Goal: Find specific page/section: Find specific page/section

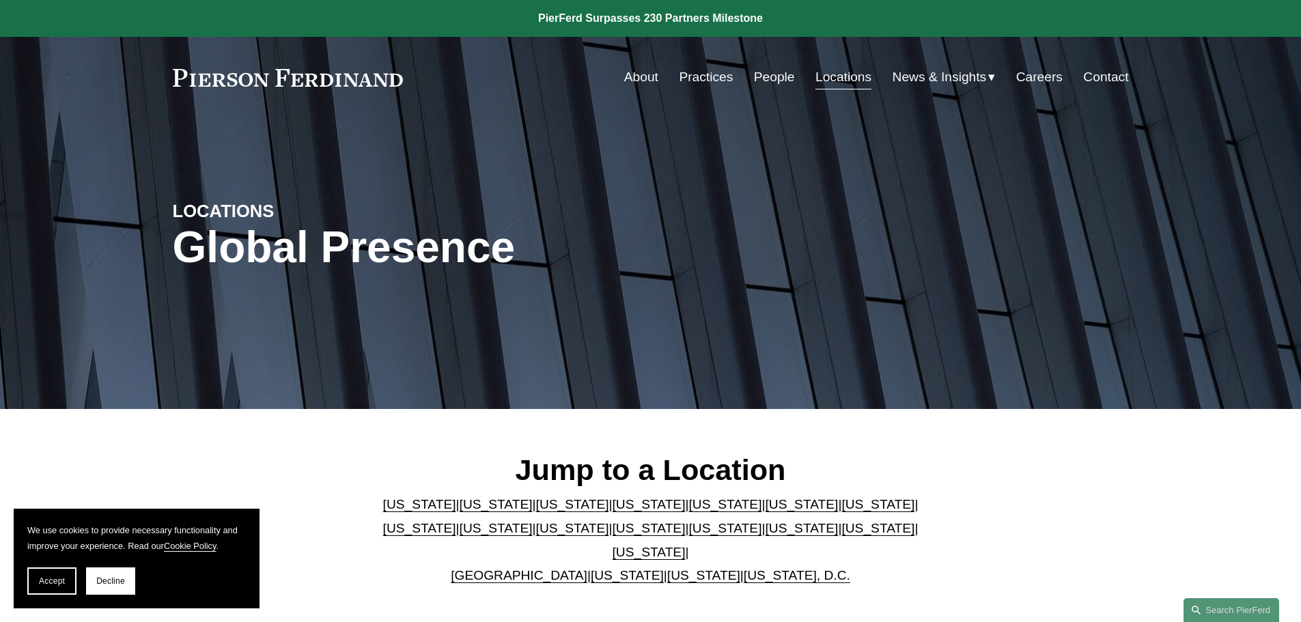
click at [1030, 72] on link "Careers" at bounding box center [1039, 77] width 46 height 26
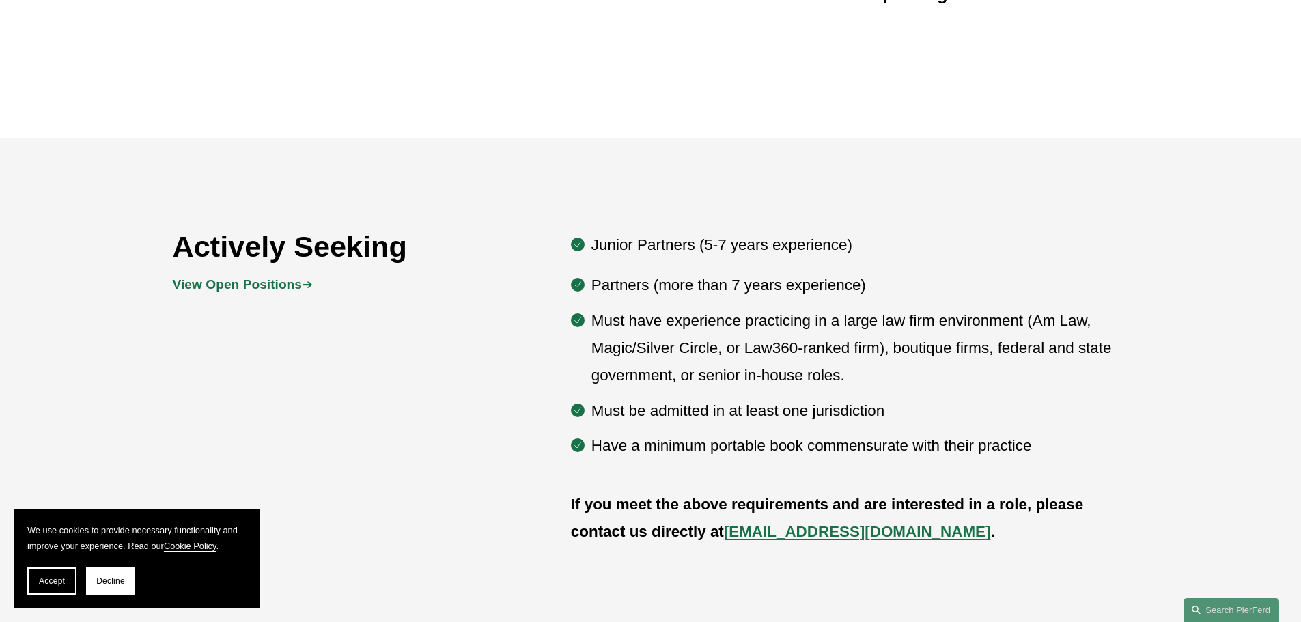
scroll to position [683, 0]
click at [233, 279] on strong "View Open Positions" at bounding box center [237, 284] width 129 height 14
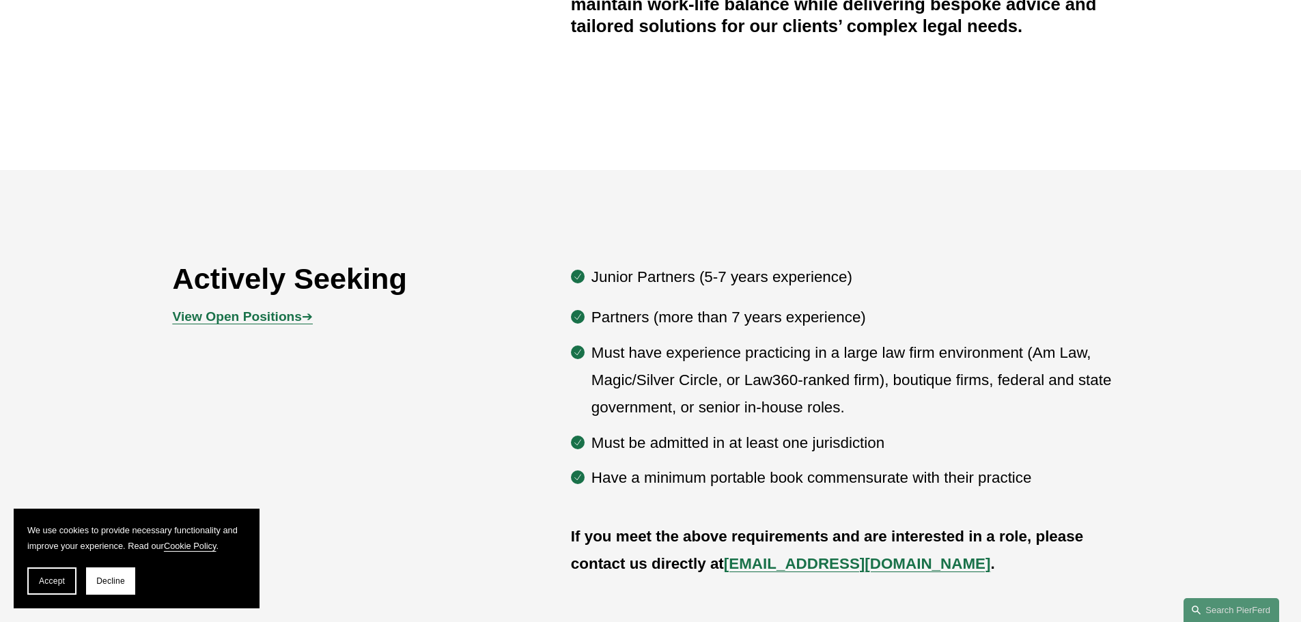
scroll to position [751, 0]
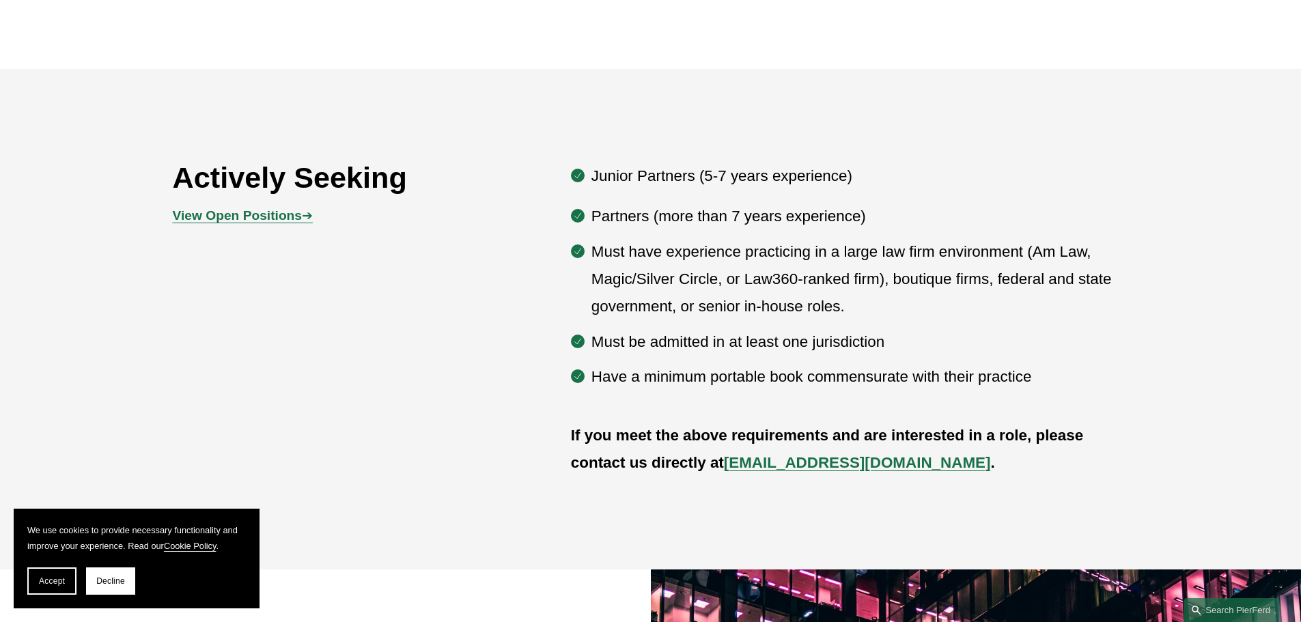
click at [196, 218] on strong "View Open Positions" at bounding box center [237, 215] width 129 height 14
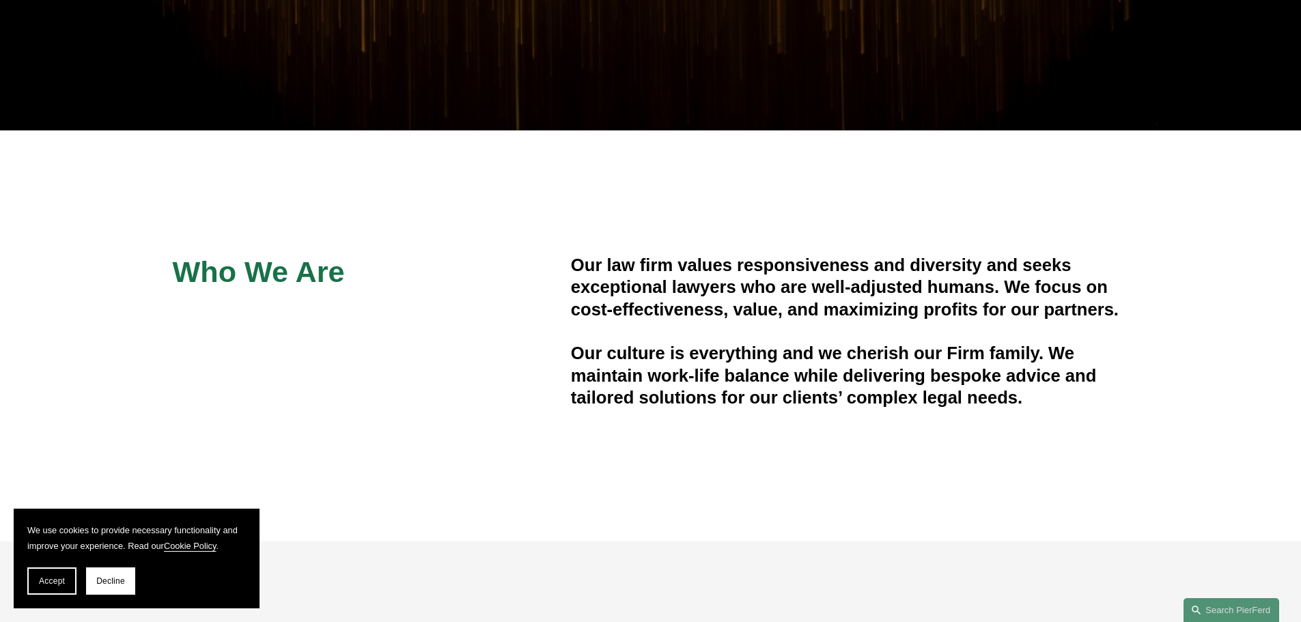
scroll to position [273, 0]
